Goal: Transaction & Acquisition: Book appointment/travel/reservation

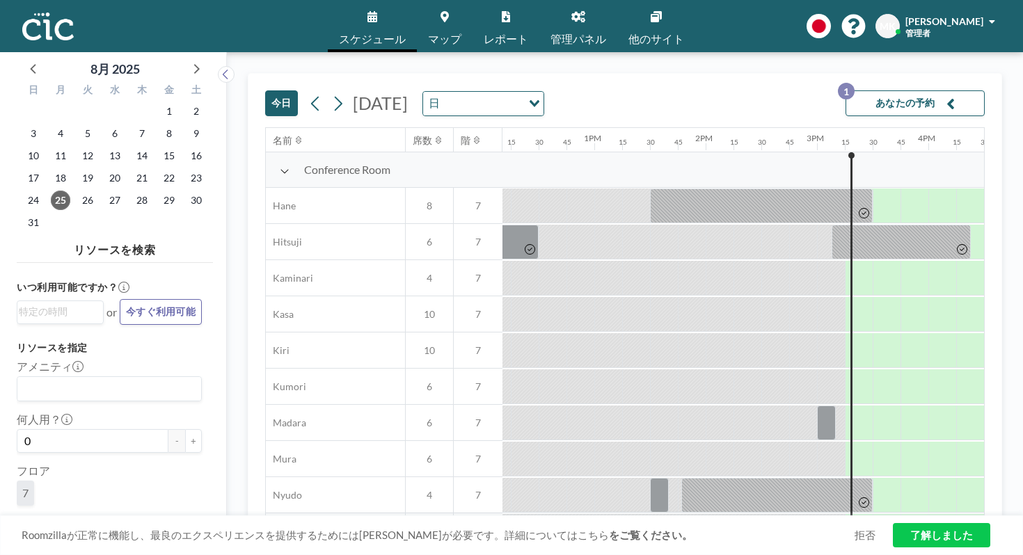
scroll to position [0, 1357]
click at [186, 64] on icon at bounding box center [195, 68] width 18 height 18
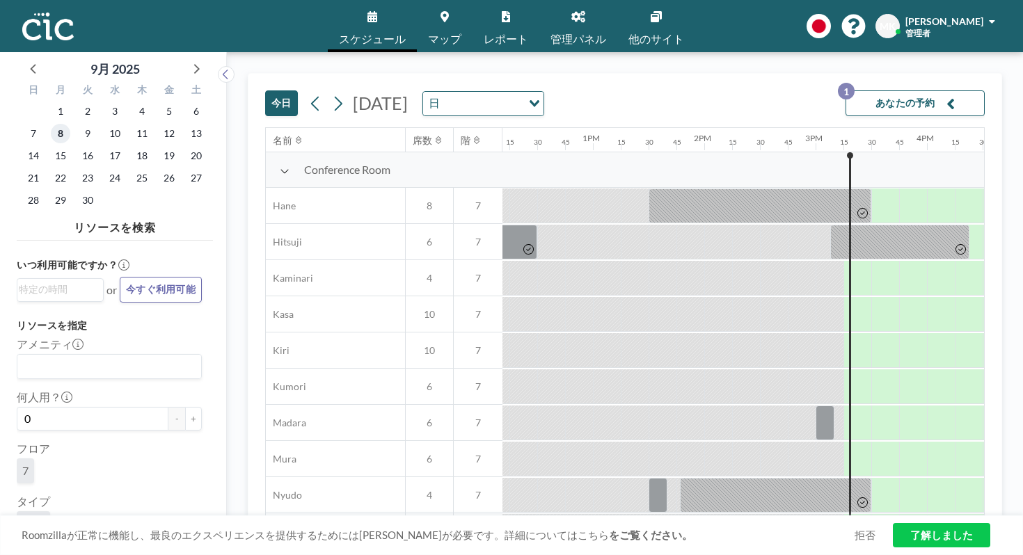
click at [51, 124] on span "8" at bounding box center [60, 133] width 19 height 19
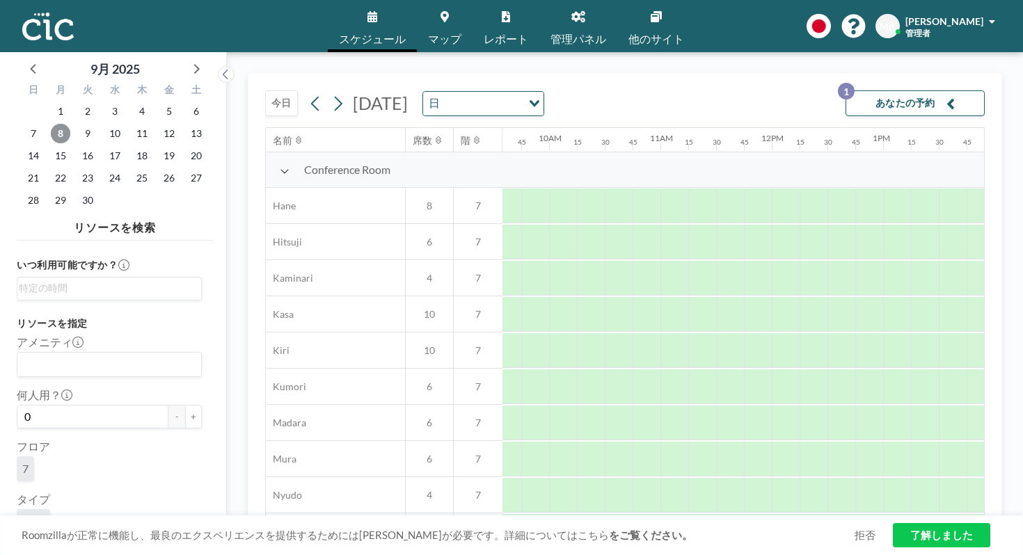
scroll to position [0, 1065]
click at [51, 102] on span "1" at bounding box center [60, 111] width 19 height 19
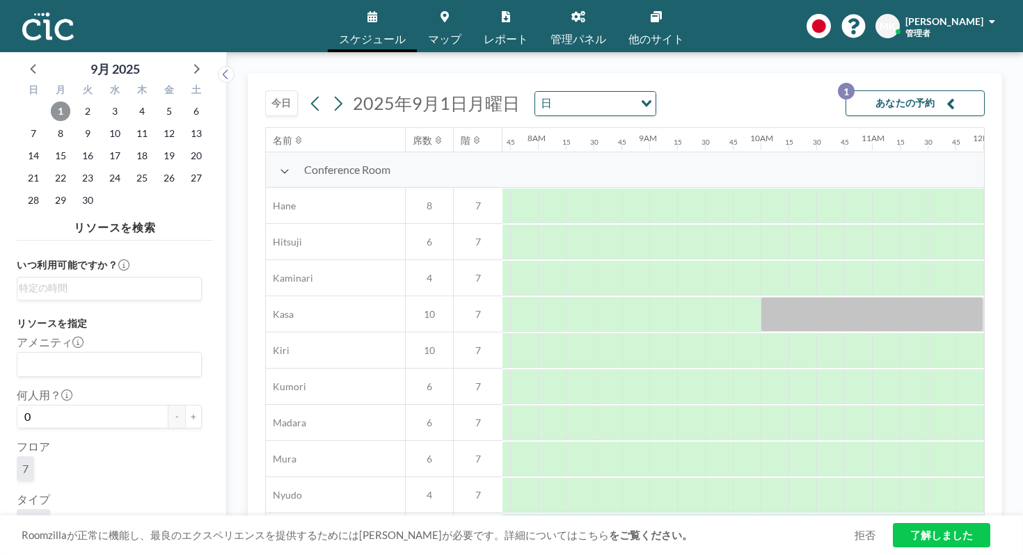
scroll to position [0, 805]
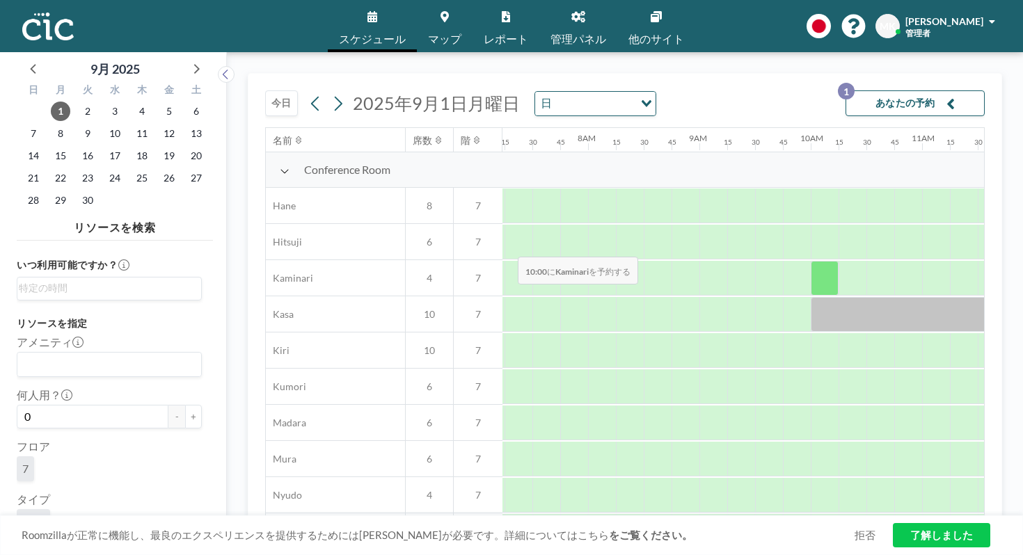
click at [811, 261] on div at bounding box center [825, 278] width 28 height 35
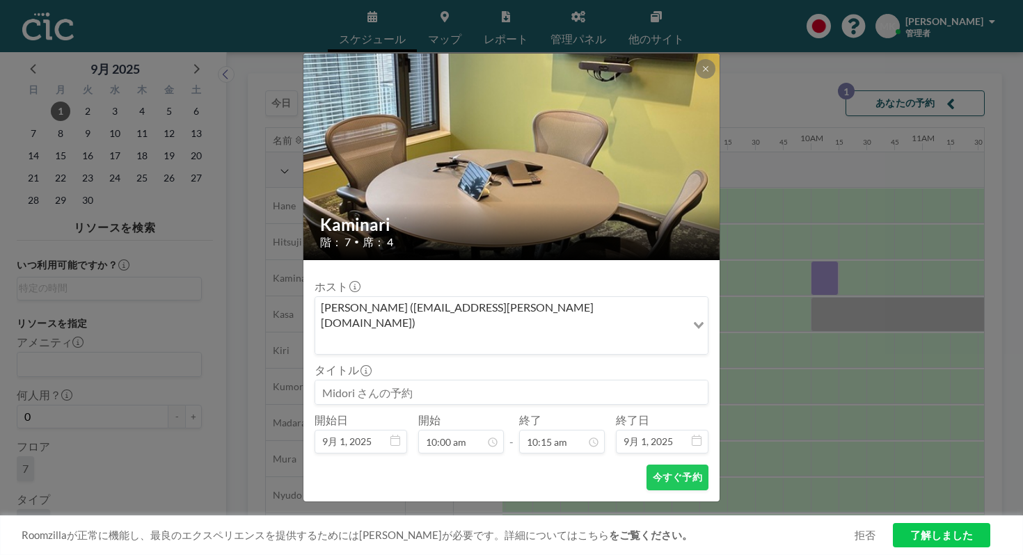
click at [449, 381] on input at bounding box center [511, 393] width 392 height 24
click at [431, 381] on input at bounding box center [511, 393] width 392 height 24
type input "app"
click at [612, 333] on input "Search for option" at bounding box center [501, 342] width 368 height 18
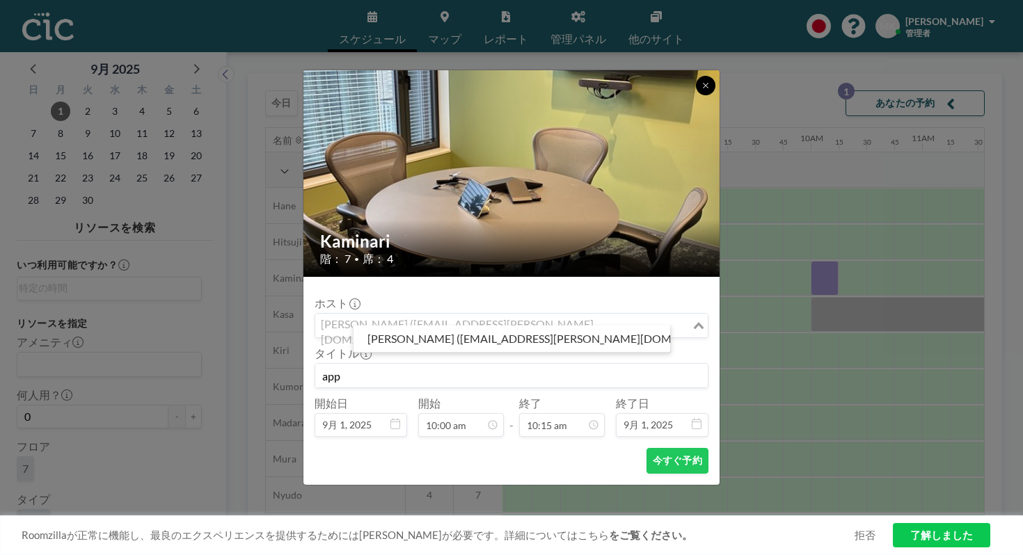
click at [701, 90] on icon at bounding box center [705, 85] width 8 height 8
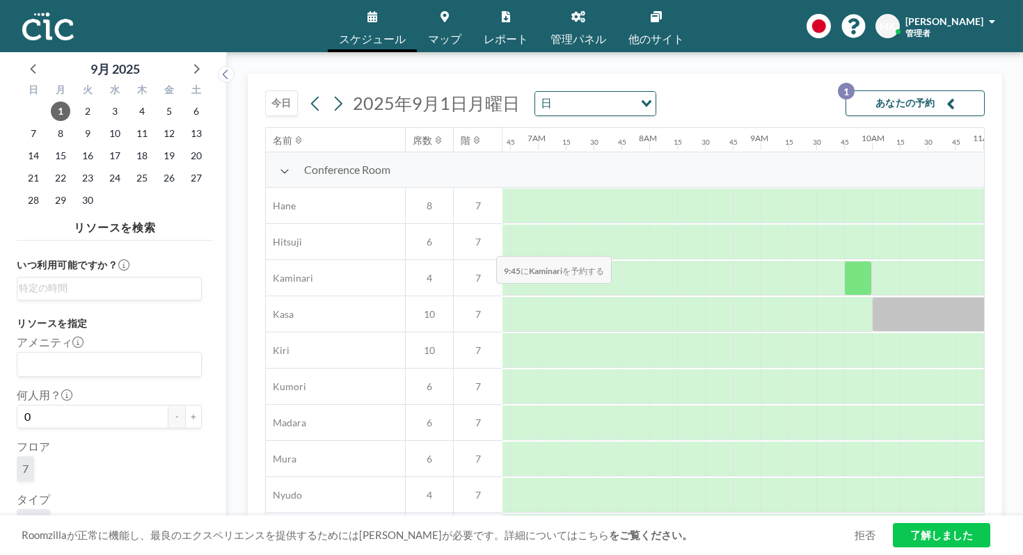
scroll to position [0, 743]
click at [761, 261] on div at bounding box center [775, 278] width 28 height 35
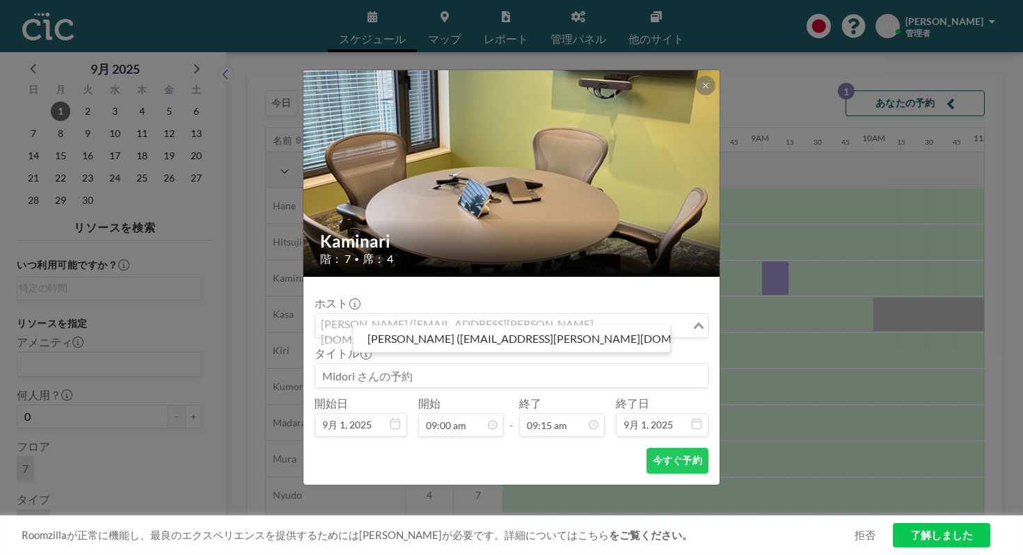
click at [501, 315] on div "[PERSON_NAME] ([EMAIL_ADDRESS][PERSON_NAME][DOMAIN_NAME])" at bounding box center [503, 324] width 376 height 21
paste input "[EMAIL_ADDRESS][DOMAIN_NAME]"
click at [444, 317] on input "[EMAIL_ADDRESS][DOMAIN_NAME]" at bounding box center [504, 326] width 374 height 18
type input "[EMAIL_ADDRESS][DOMAIN_NAME]"
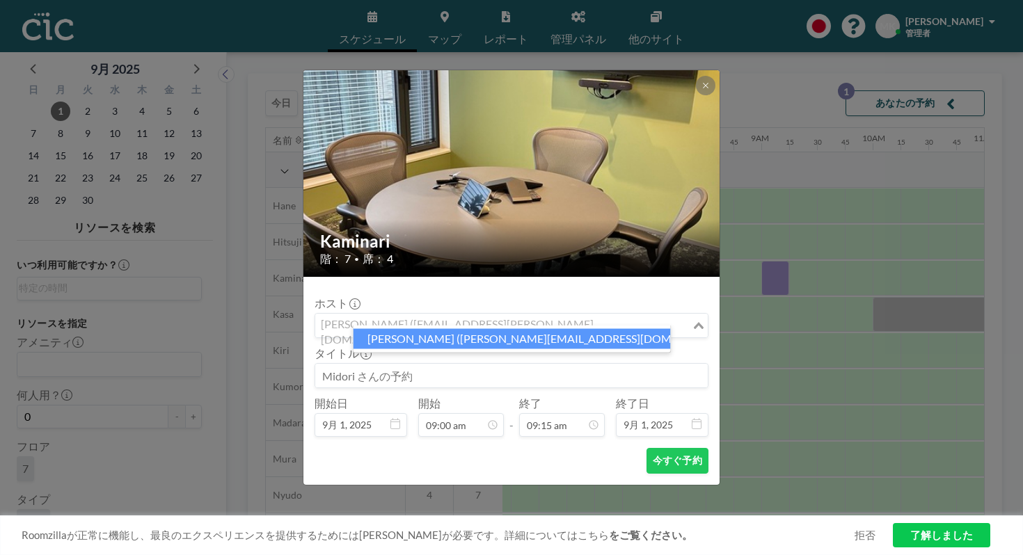
scroll to position [799, 0]
click at [509, 337] on li "[PERSON_NAME] ([PERSON_NAME][EMAIL_ADDRESS][DOMAIN_NAME])" at bounding box center [511, 339] width 317 height 20
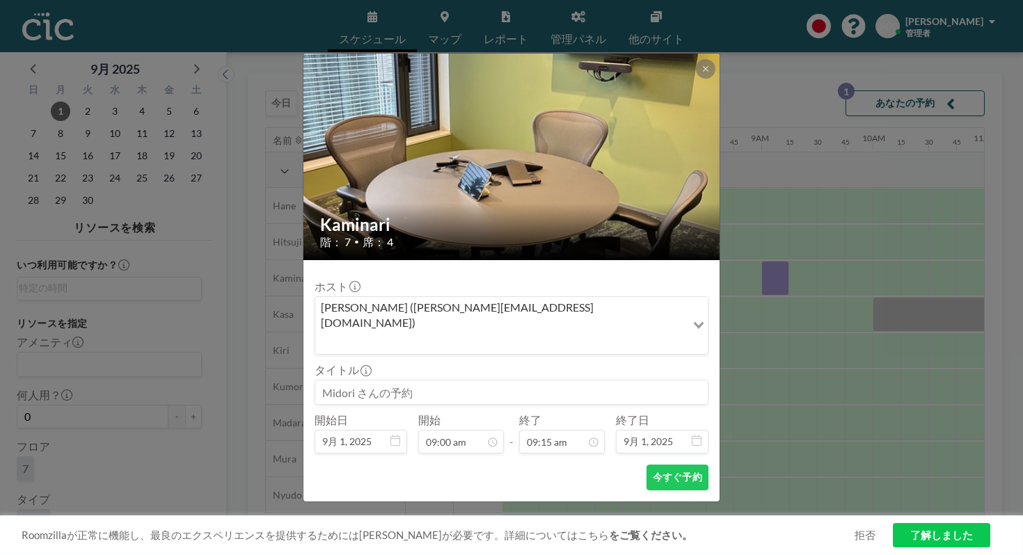
click at [477, 381] on input at bounding box center [511, 393] width 392 height 24
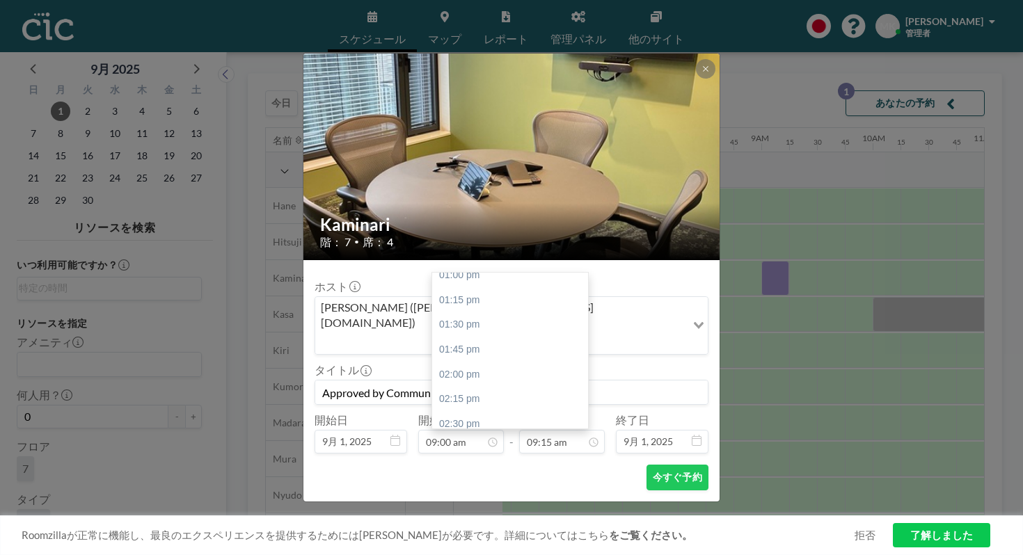
scroll to position [1474, 0]
type input "Approved by Community Team"
type input "06:00 pm"
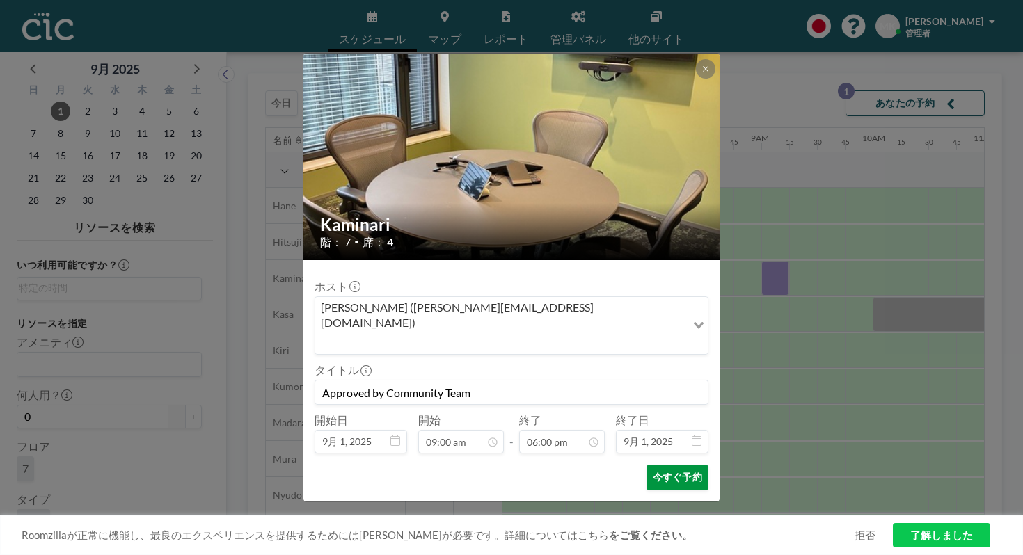
click at [657, 465] on button "今すぐ予約" at bounding box center [677, 478] width 62 height 26
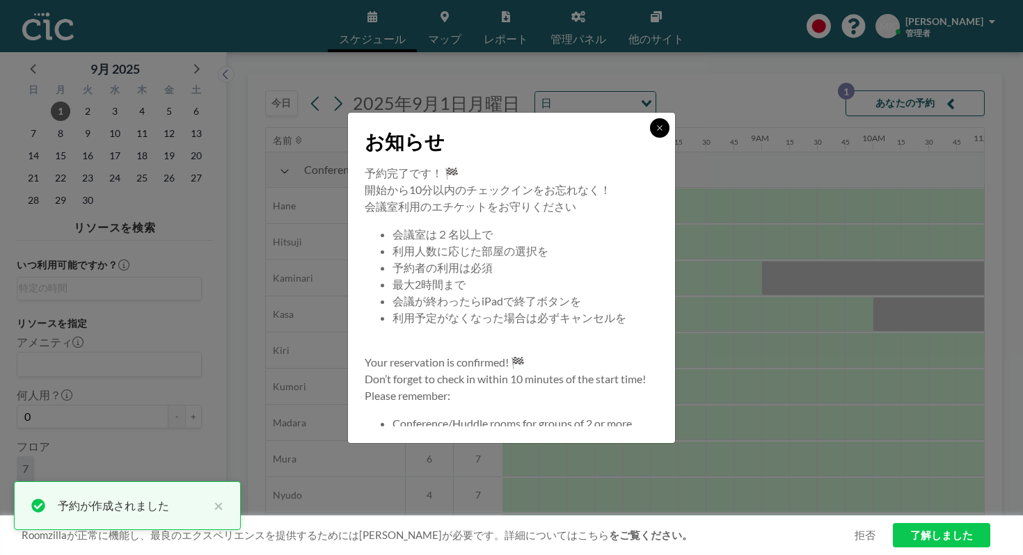
click at [650, 138] on button at bounding box center [659, 127] width 19 height 19
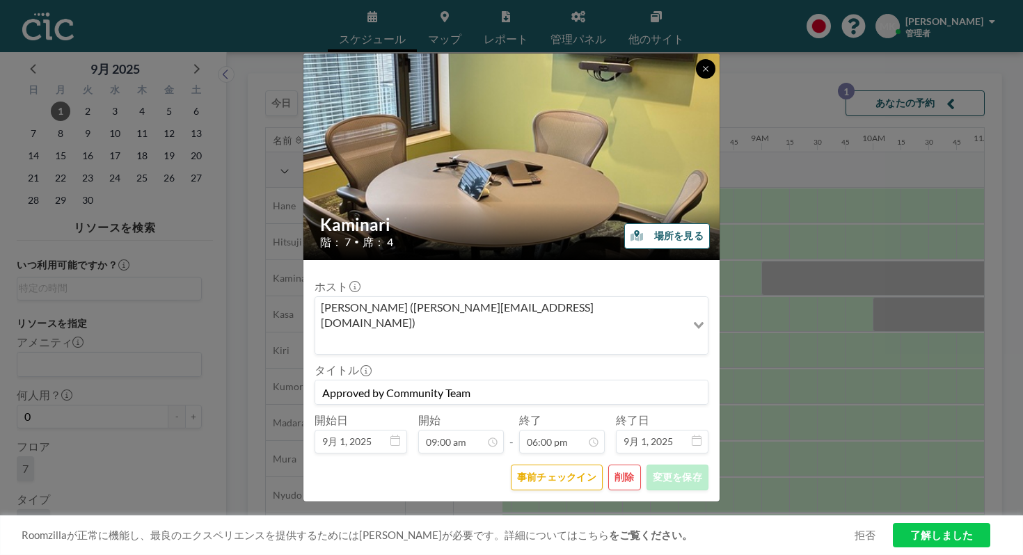
click at [696, 79] on button at bounding box center [705, 68] width 19 height 19
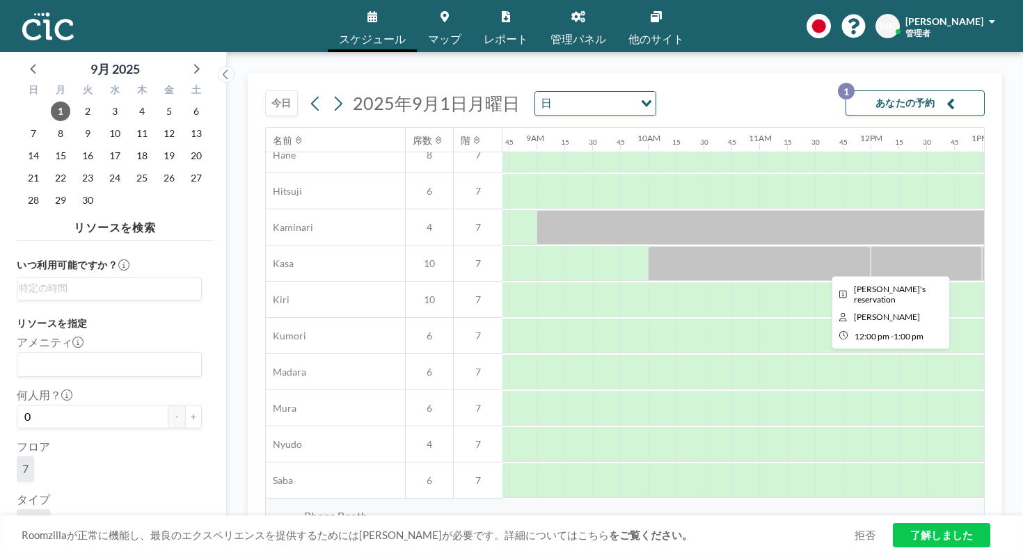
scroll to position [51, 979]
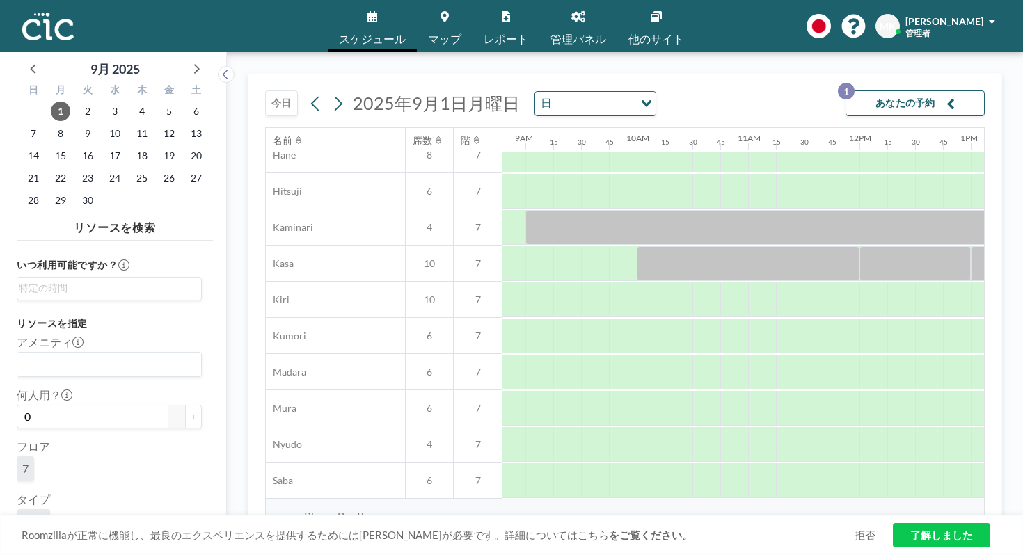
click at [265, 90] on button "今日" at bounding box center [281, 103] width 33 height 26
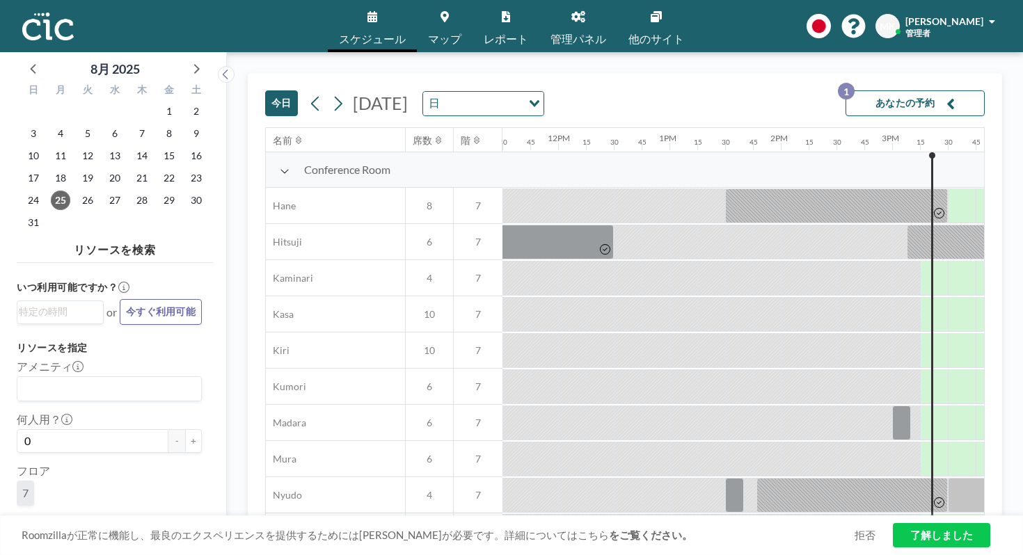
scroll to position [0, 1357]
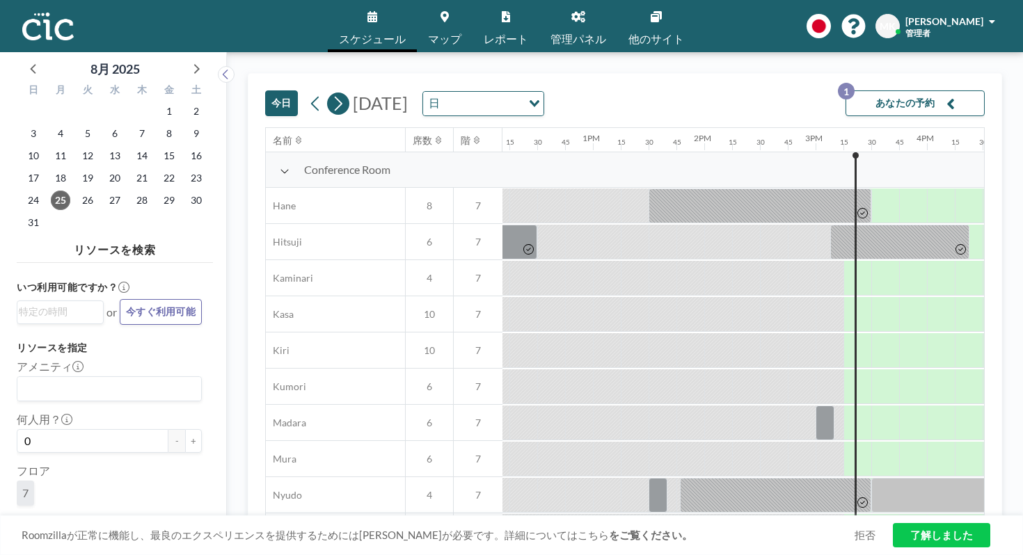
click at [331, 93] on icon at bounding box center [337, 103] width 13 height 21
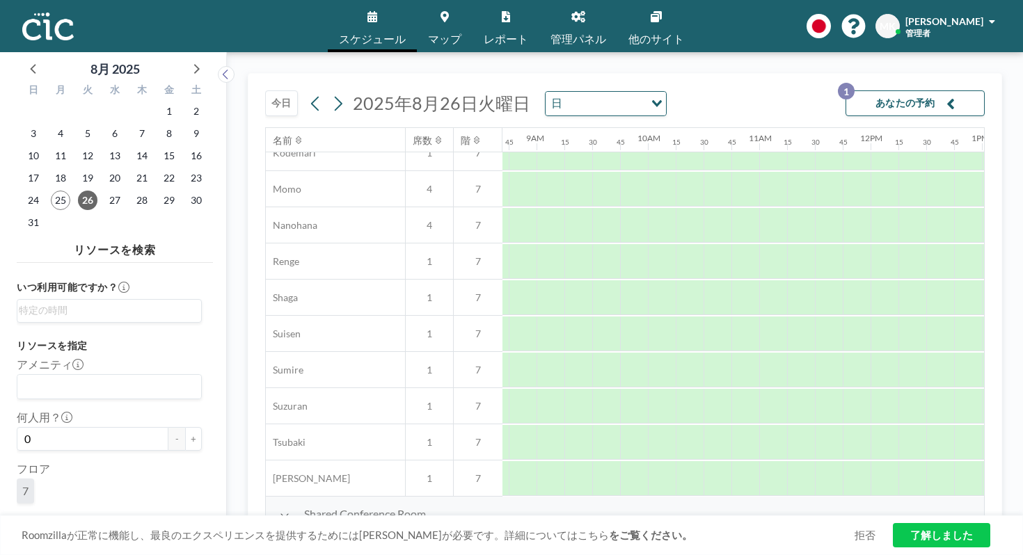
scroll to position [667, 982]
click at [186, 59] on icon at bounding box center [195, 68] width 18 height 18
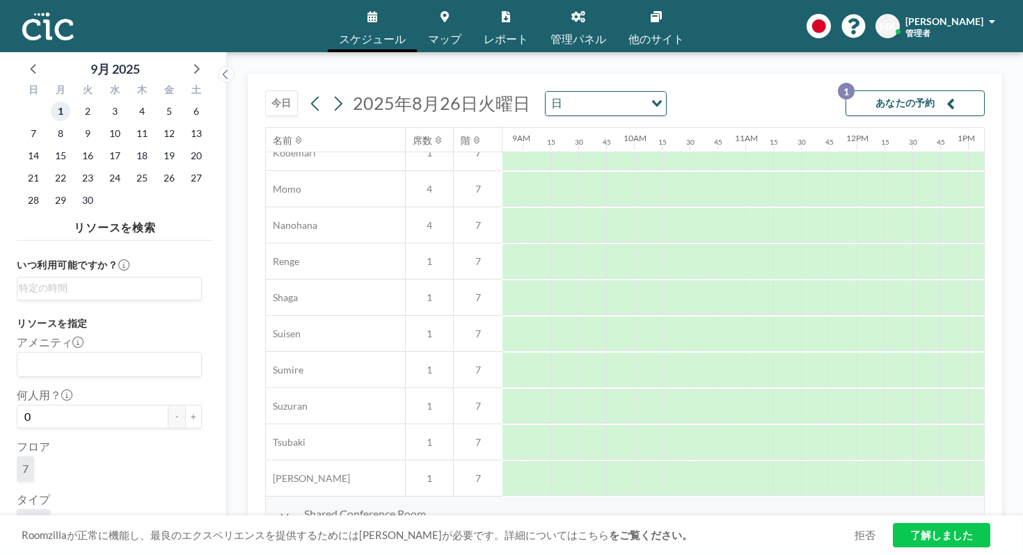
click at [51, 102] on span "1" at bounding box center [60, 111] width 19 height 19
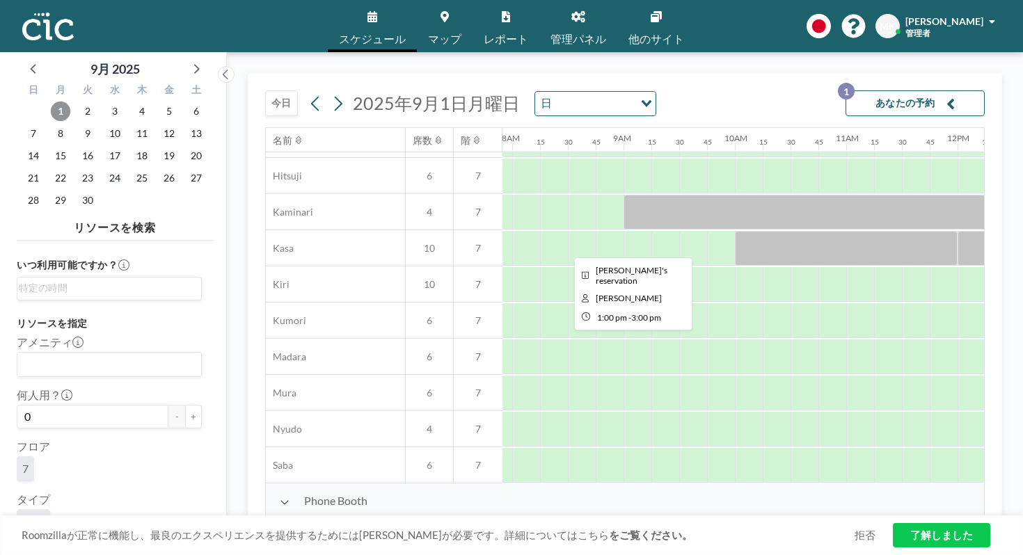
scroll to position [66, 873]
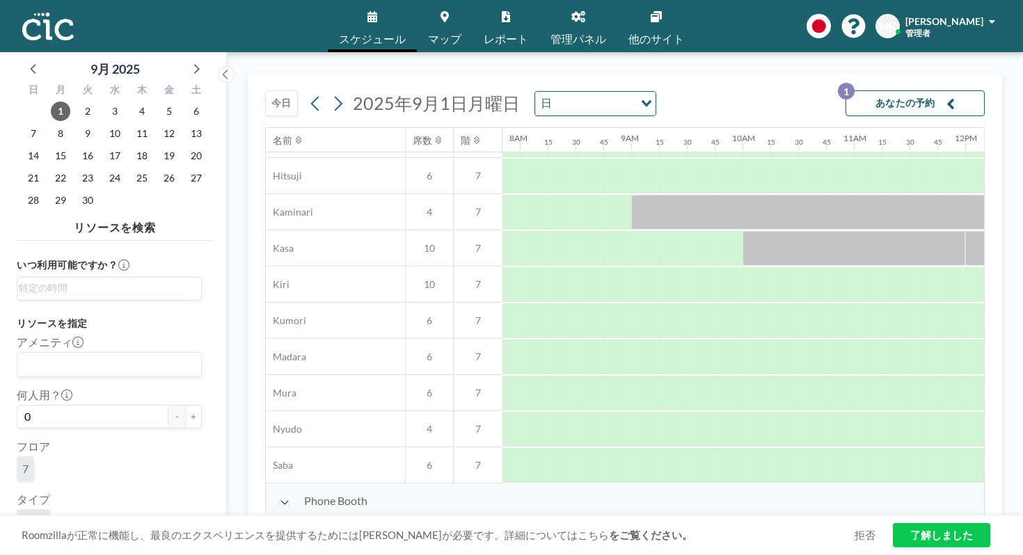
click at [265, 90] on button "今日" at bounding box center [281, 103] width 33 height 26
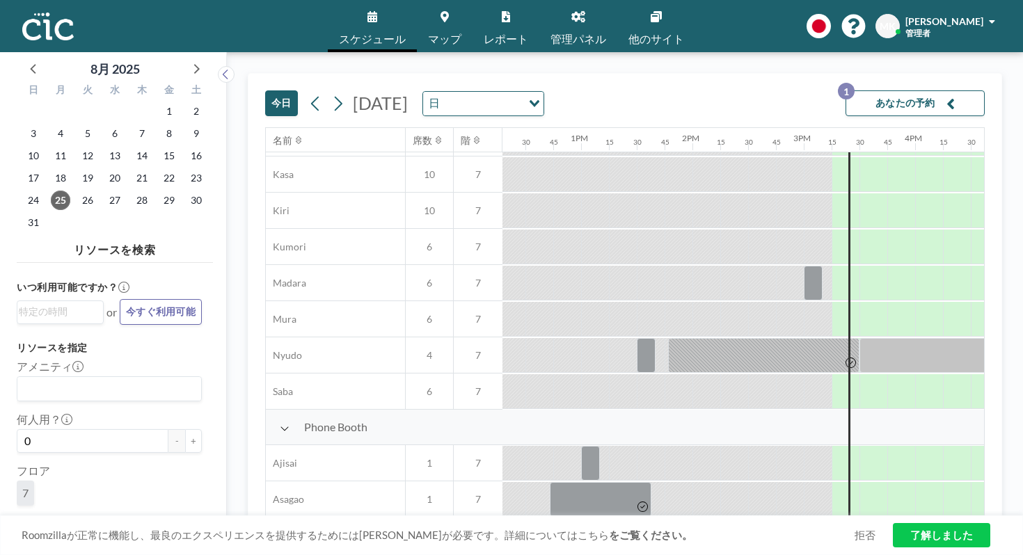
scroll to position [667, 1369]
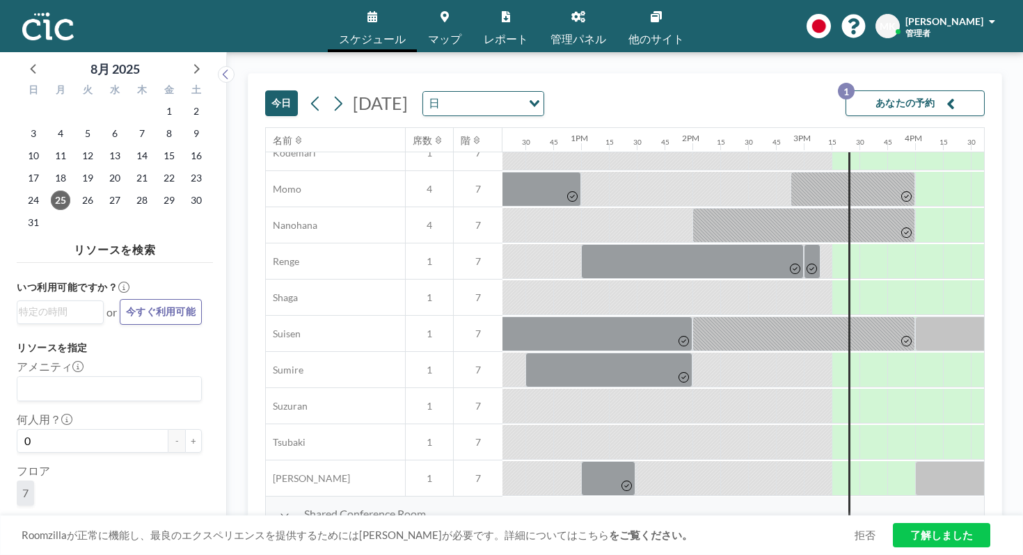
click at [265, 90] on button "今日" at bounding box center [281, 103] width 33 height 26
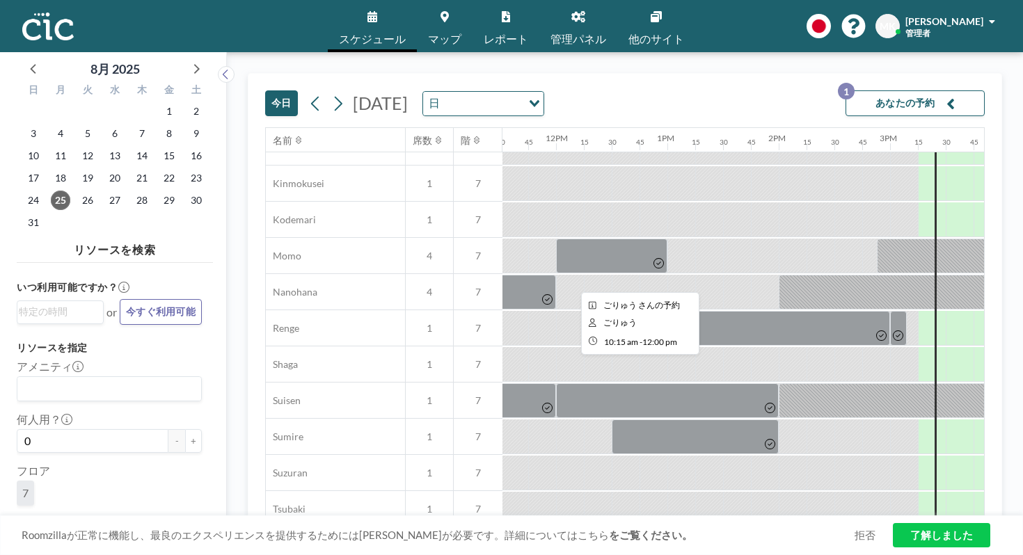
scroll to position [600, 1286]
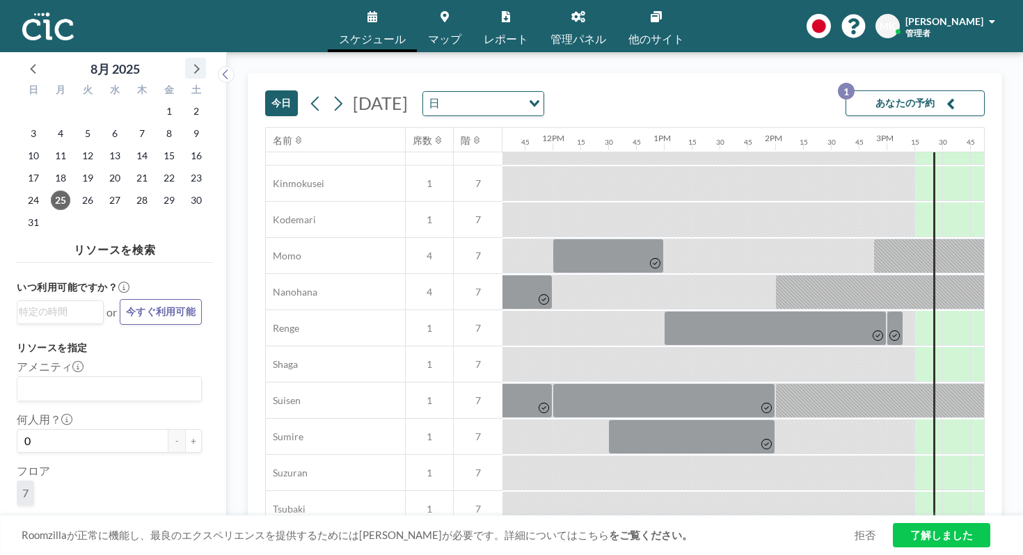
click at [194, 64] on icon at bounding box center [197, 69] width 6 height 10
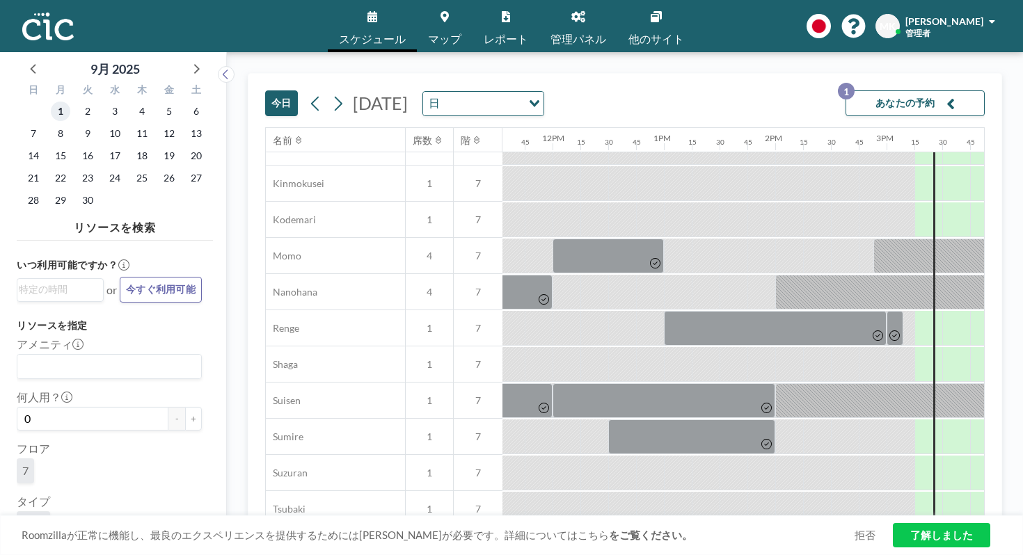
click at [51, 102] on span "1" at bounding box center [60, 111] width 19 height 19
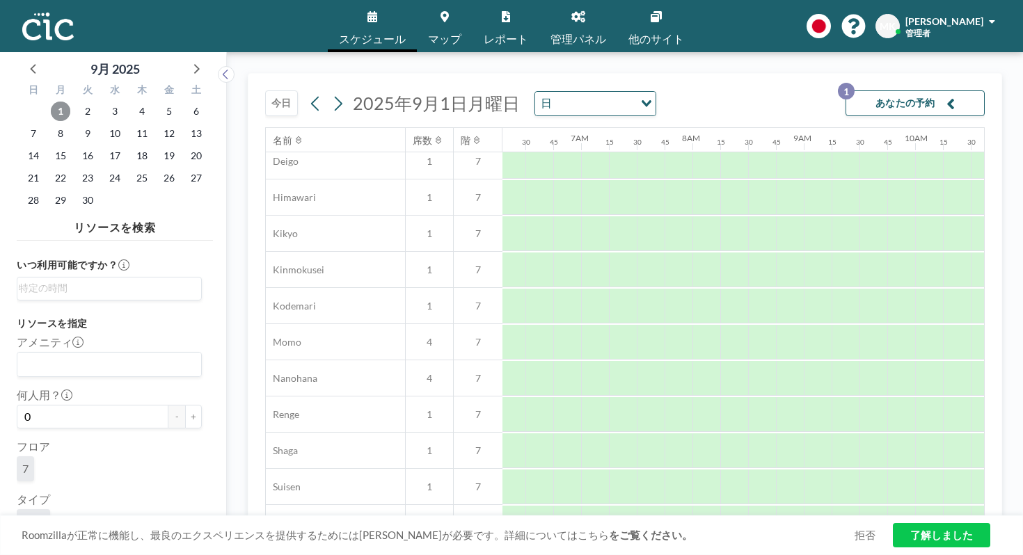
scroll to position [667, 701]
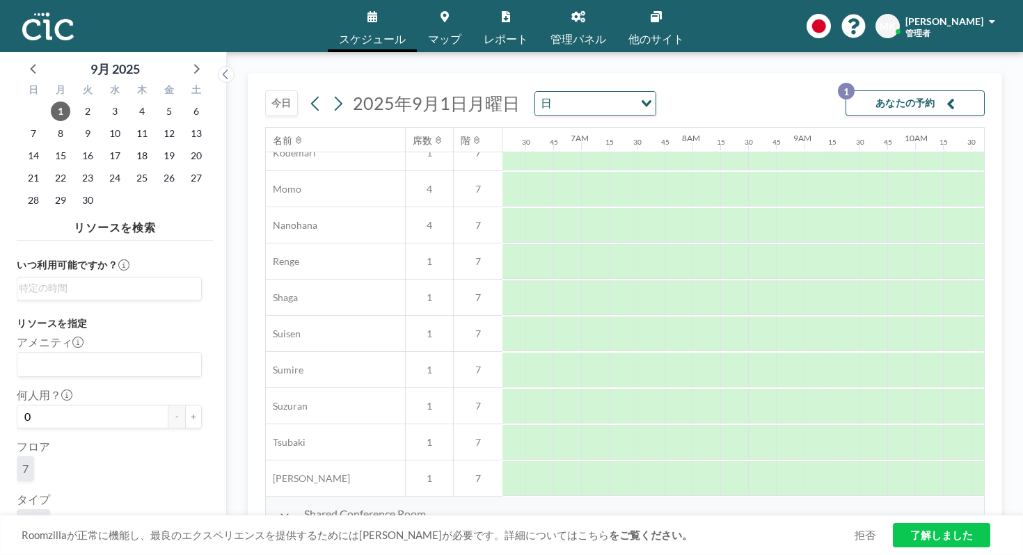
click at [265, 90] on button "今日" at bounding box center [281, 103] width 33 height 26
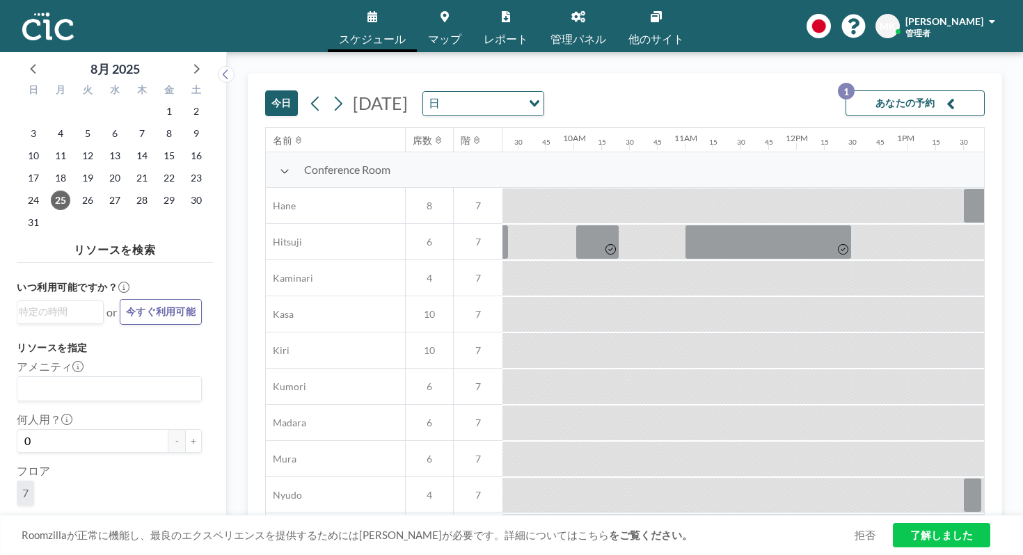
scroll to position [0, 1357]
